Goal: Check status

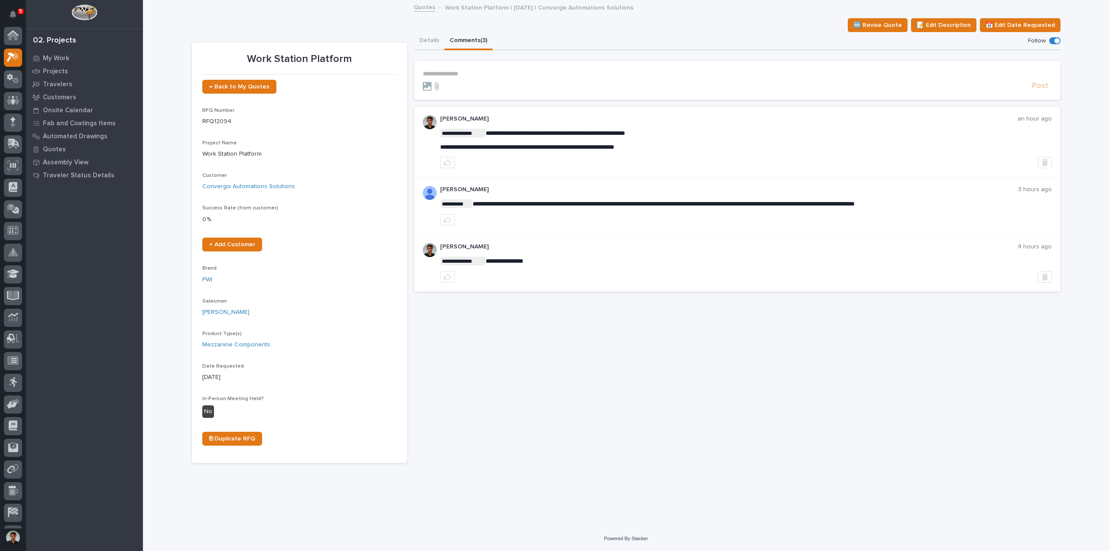
scroll to position [22, 0]
